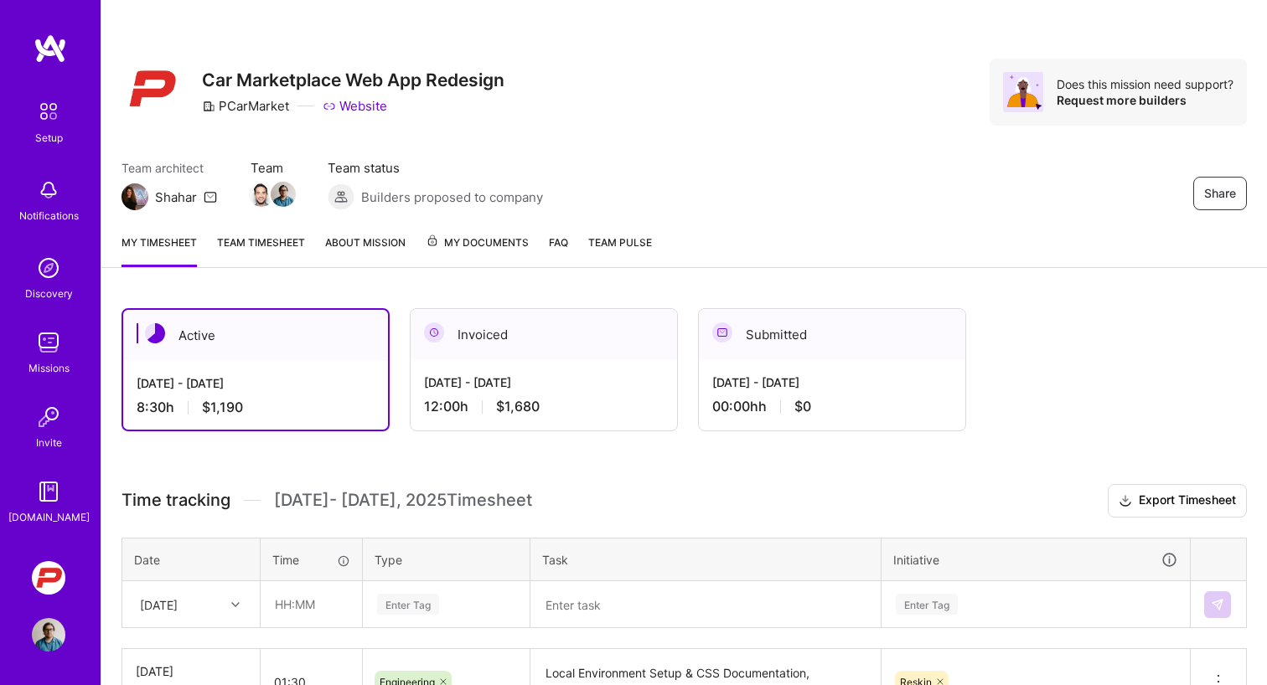
scroll to position [161, 0]
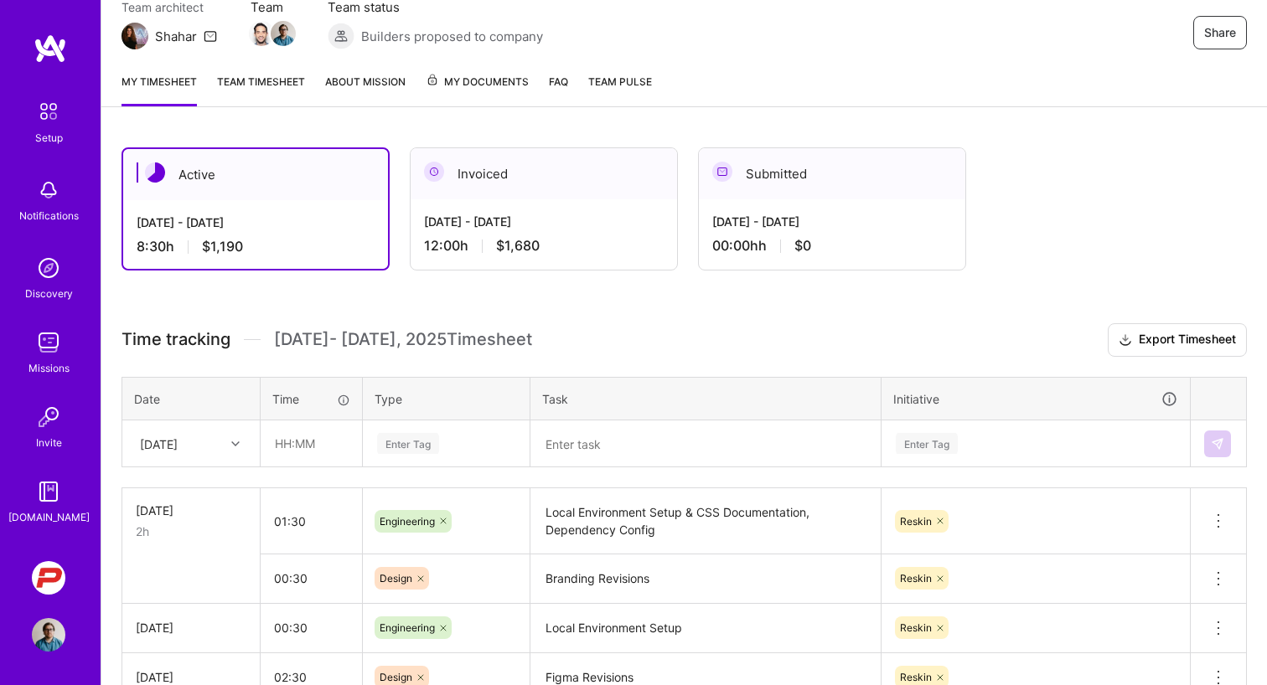
click at [338, 132] on div "Active [DATE] - [DATE] 8:30 h $1,190 Invoiced [DATE] - [DATE] 12:00 h $1,680 Su…" at bounding box center [683, 528] width 1165 height 802
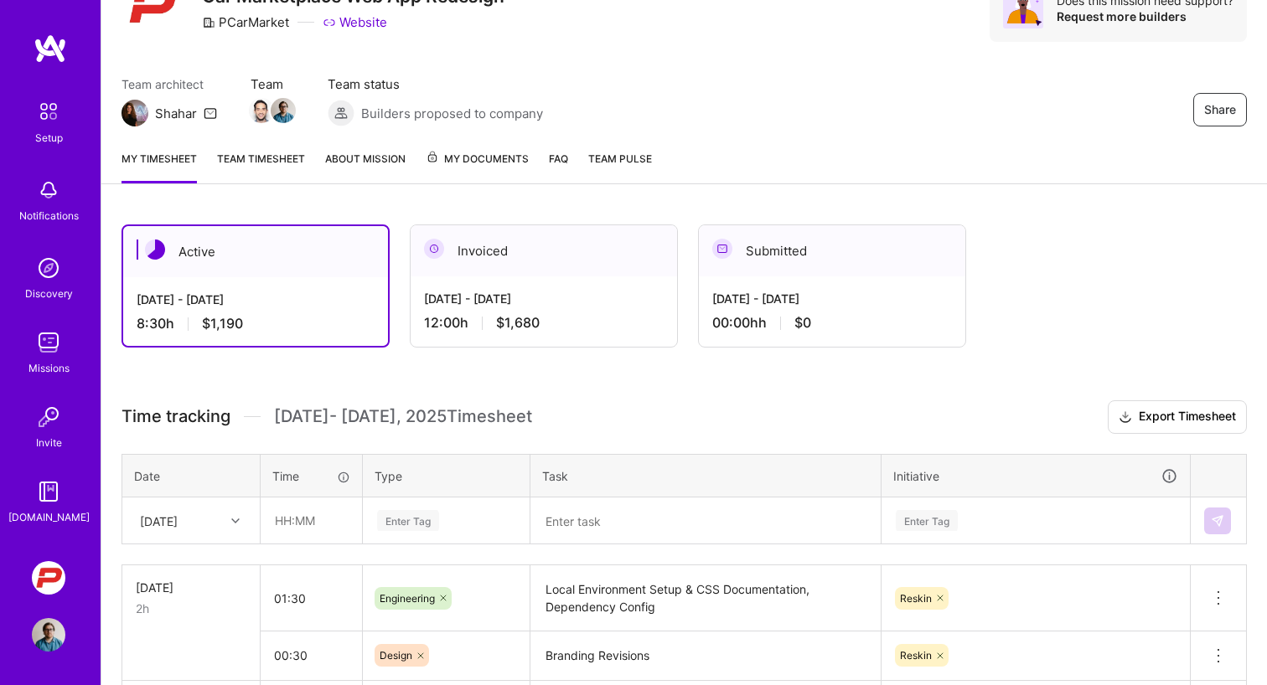
scroll to position [75, 0]
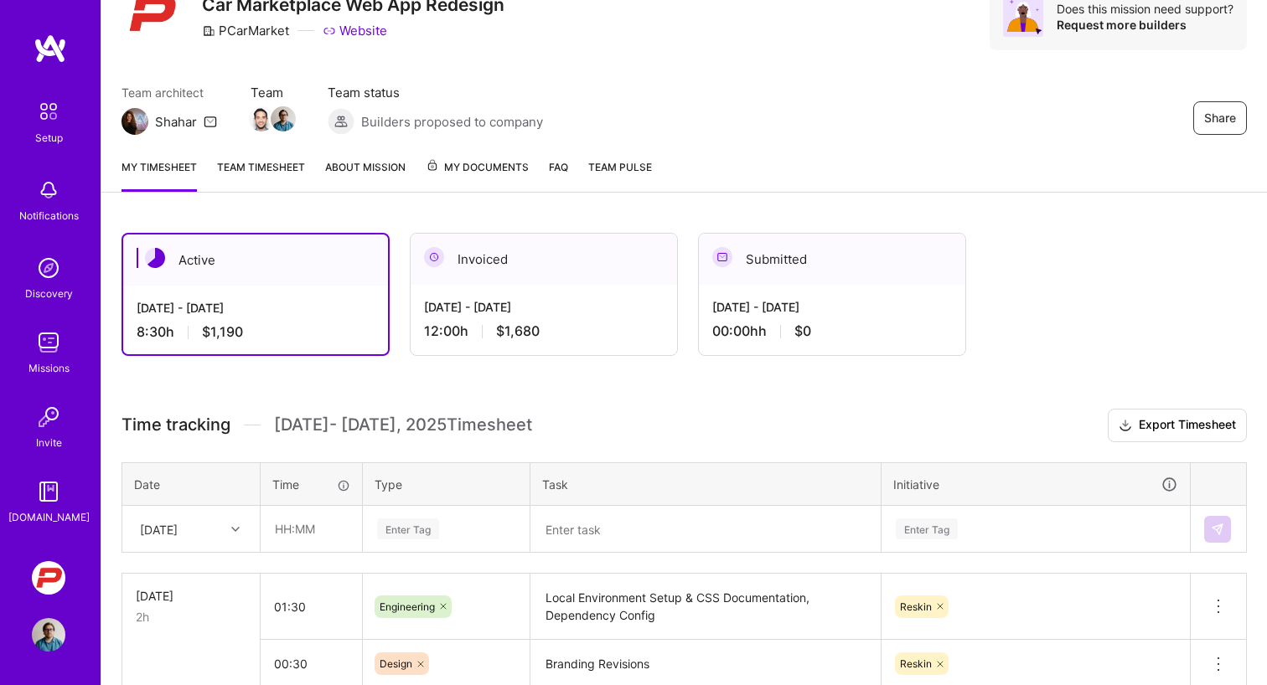
click at [355, 90] on span "Team status" at bounding box center [435, 93] width 215 height 18
click at [419, 122] on span "Builders proposed to company" at bounding box center [452, 122] width 182 height 18
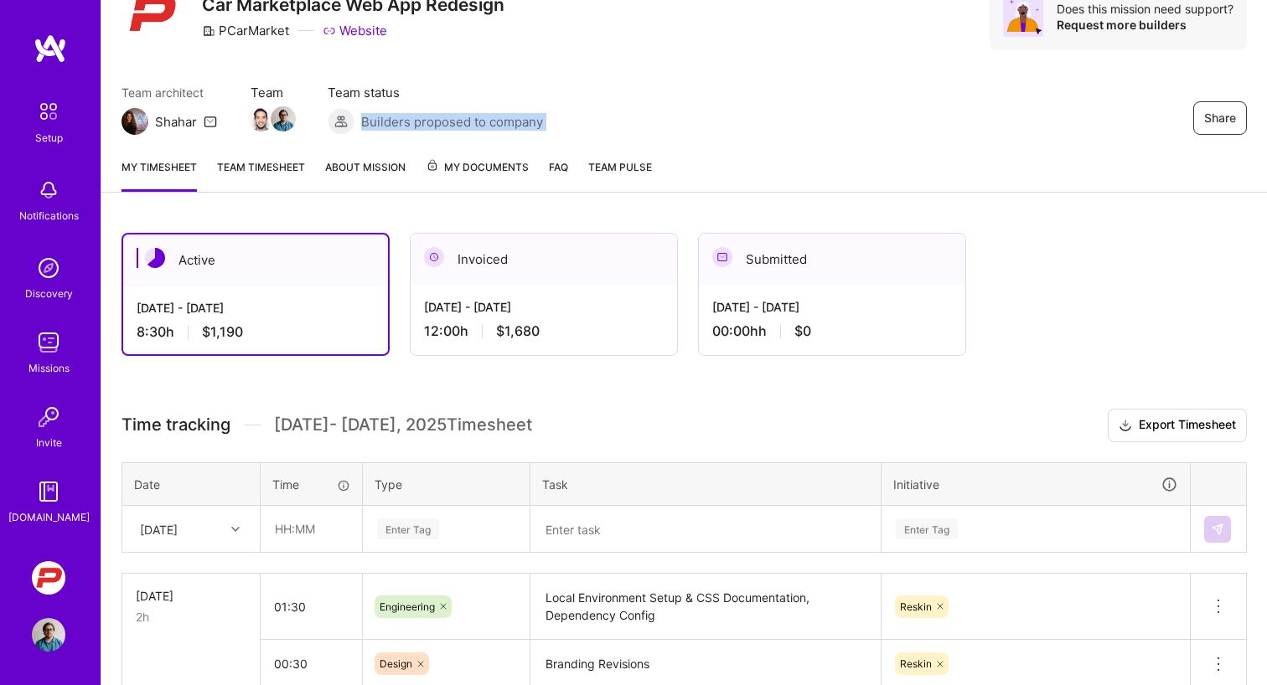
click at [419, 122] on span "Builders proposed to company" at bounding box center [452, 122] width 182 height 18
click at [400, 92] on span "Team status" at bounding box center [435, 93] width 215 height 18
click at [390, 117] on span "Builders proposed to company" at bounding box center [452, 122] width 182 height 18
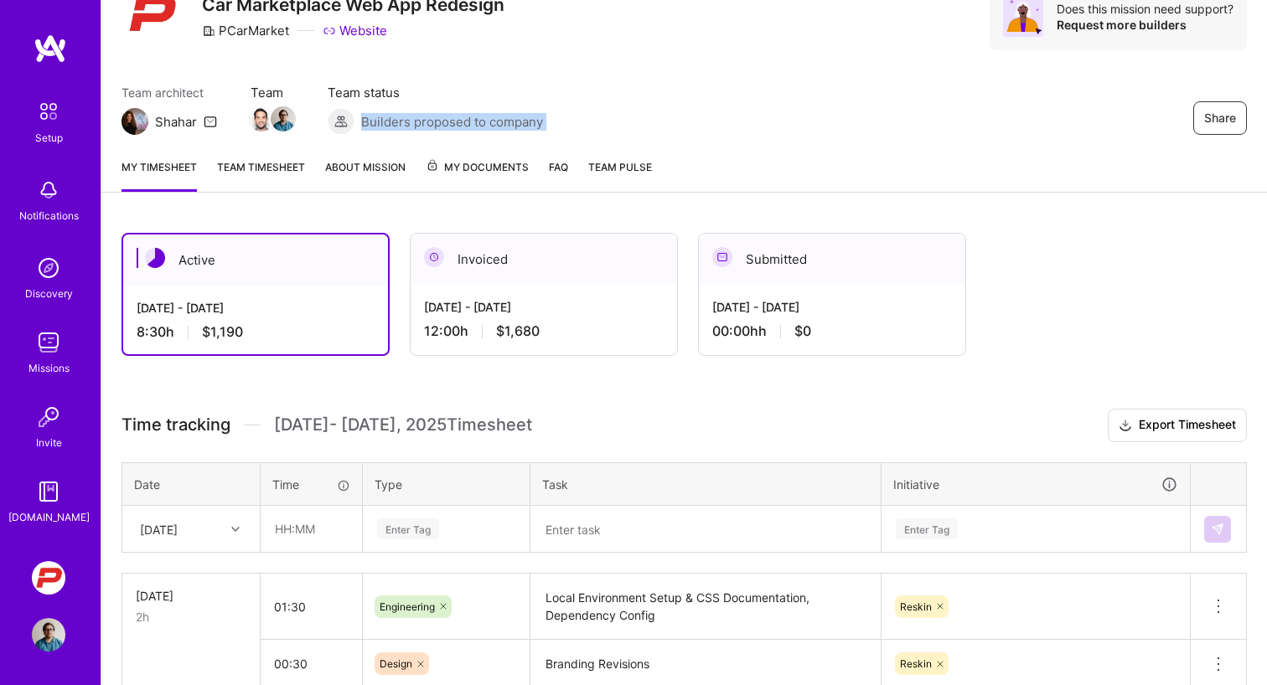
click at [387, 126] on span "Builders proposed to company" at bounding box center [452, 122] width 182 height 18
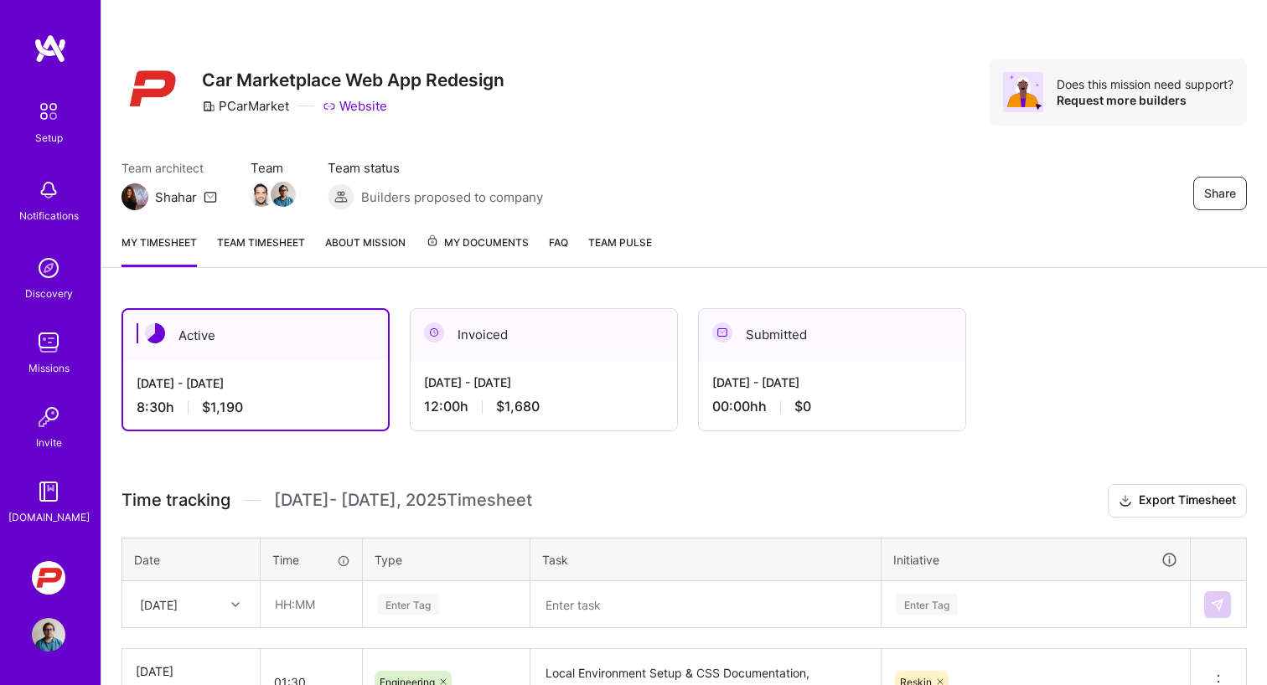
scroll to position [0, 0]
